Goal: Book appointment/travel/reservation

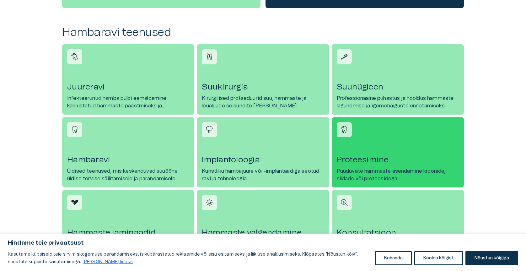
click at [374, 169] on p "Puuduvate hammaste asendamine kroonide, sildade või proteesidega" at bounding box center [398, 174] width 122 height 15
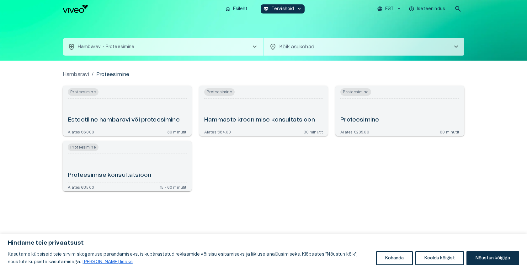
click at [96, 171] on h6 "Proteesimise konsultatsioon" at bounding box center [109, 175] width 83 height 8
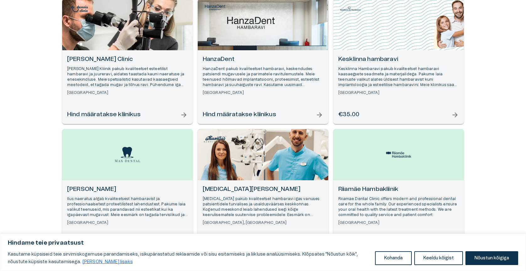
scroll to position [94, 0]
click at [114, 205] on p "Ilus naeratus algab kvaliteetsest hambaravist ja professionaalsetest proteetili…" at bounding box center [127, 207] width 121 height 22
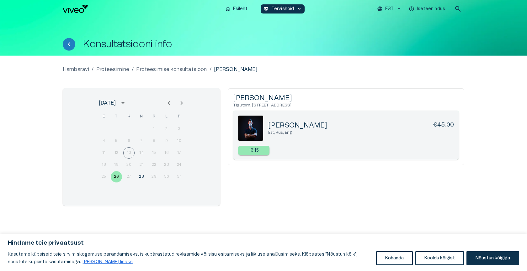
click at [439, 258] on button "Keeldu kõigist" at bounding box center [440, 258] width 49 height 14
